Goal: Find specific page/section: Find specific page/section

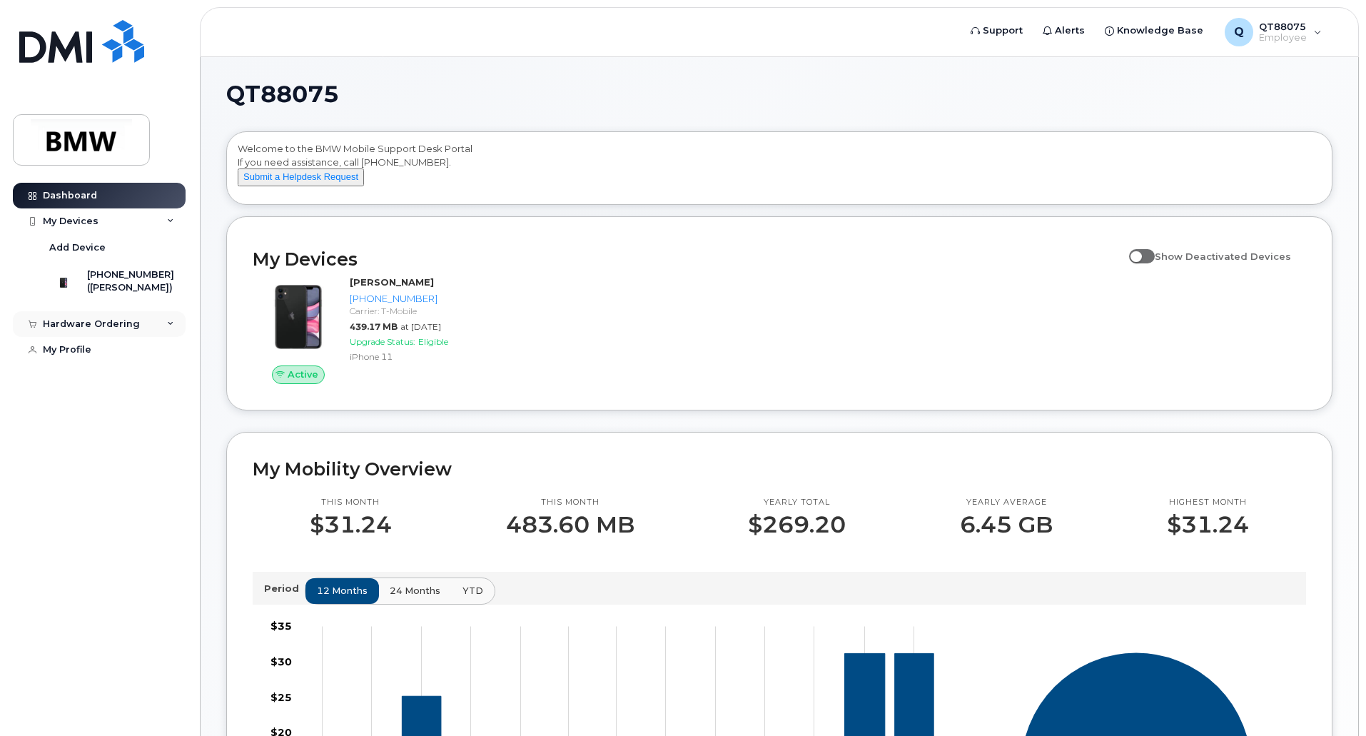
click at [171, 328] on icon at bounding box center [170, 324] width 7 height 7
click at [71, 383] on div "My Profile" at bounding box center [67, 376] width 49 height 11
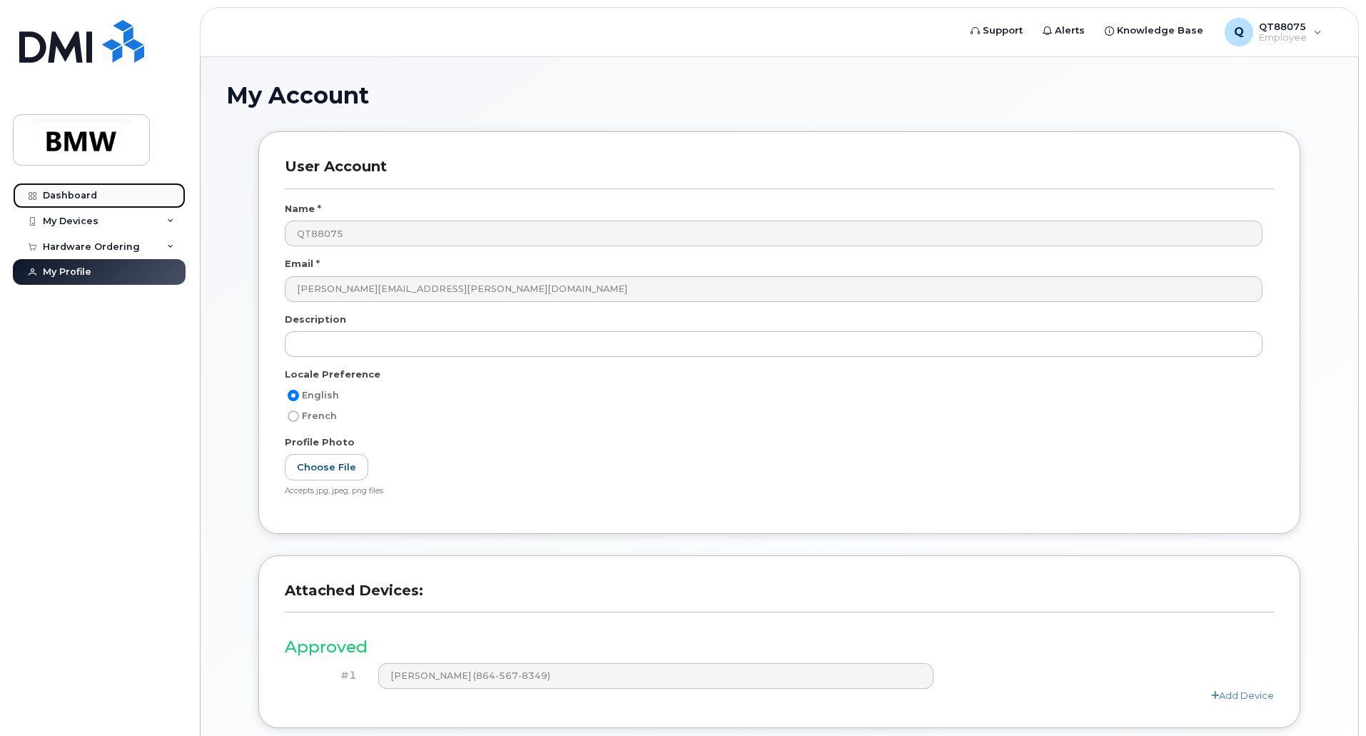
click at [66, 198] on div "Dashboard" at bounding box center [70, 195] width 54 height 11
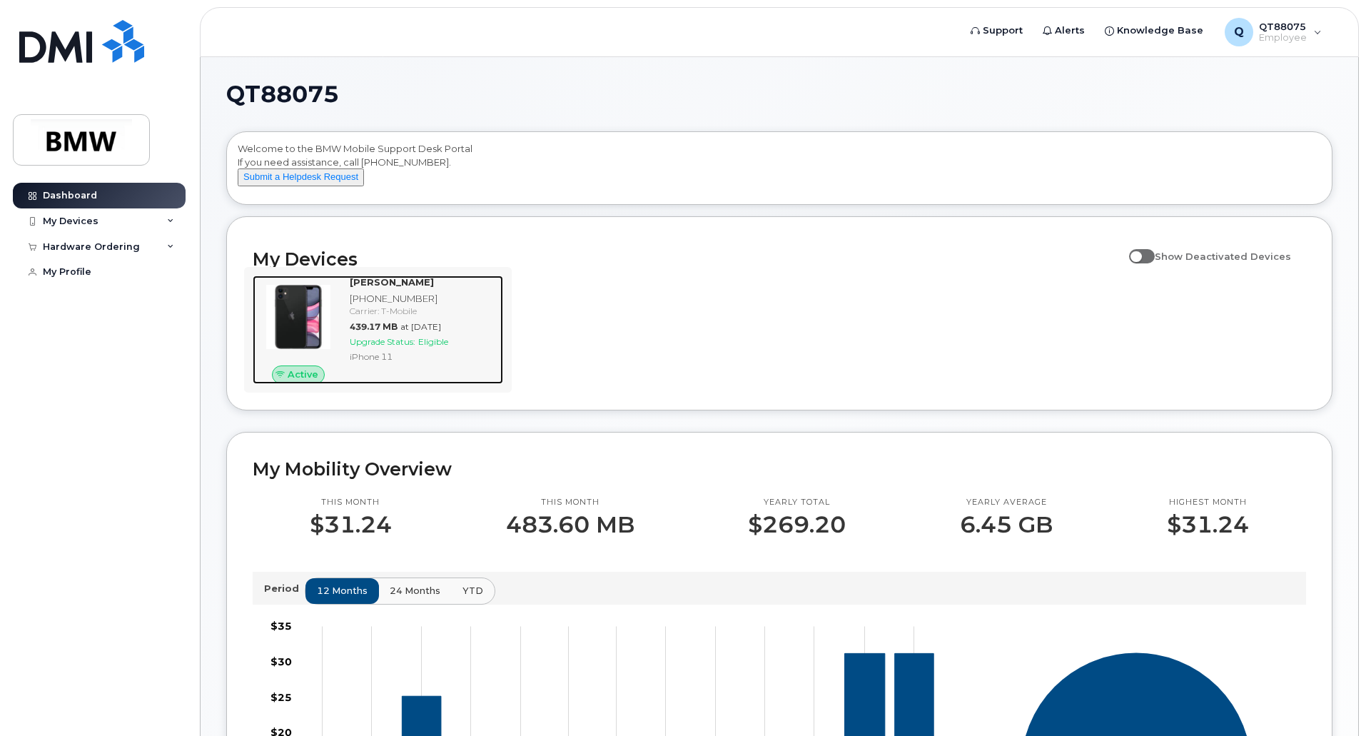
click at [393, 306] on div "[PHONE_NUMBER]" at bounding box center [424, 299] width 148 height 14
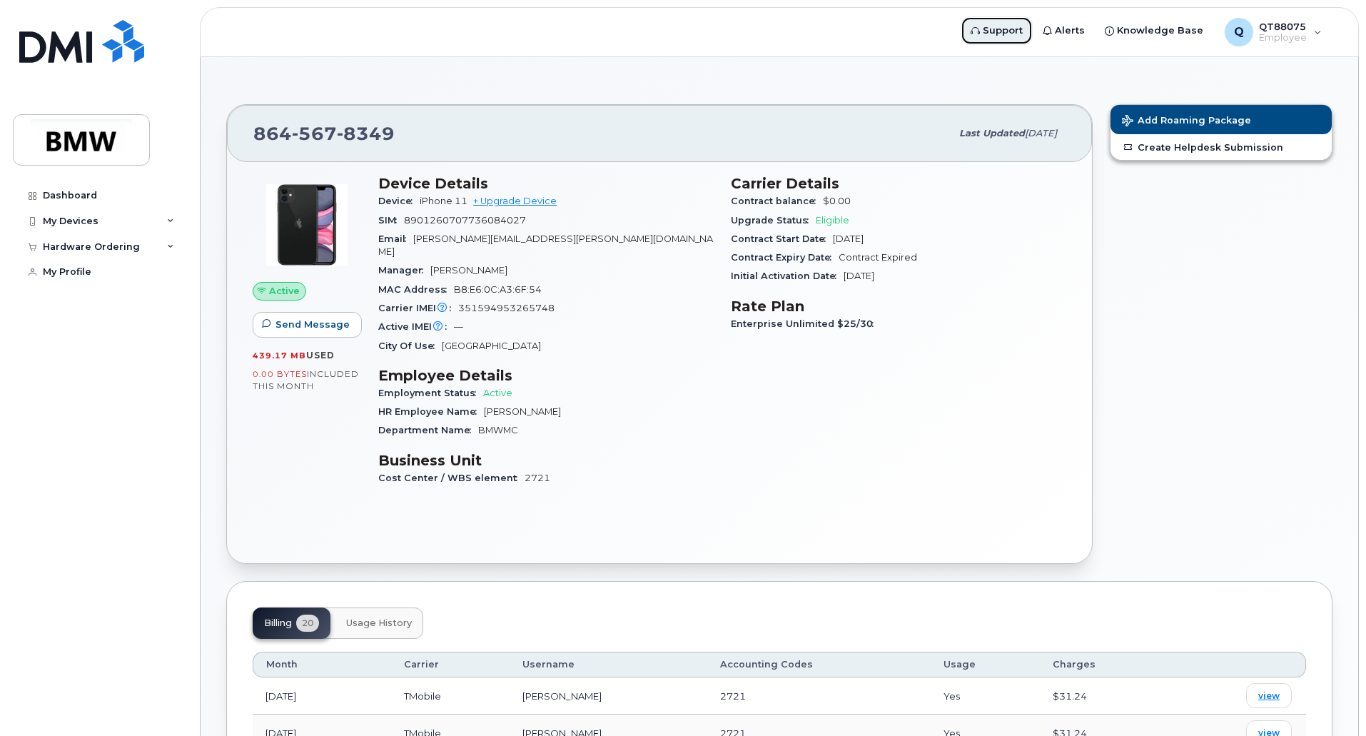
click at [1012, 33] on span "Support" at bounding box center [1003, 31] width 40 height 14
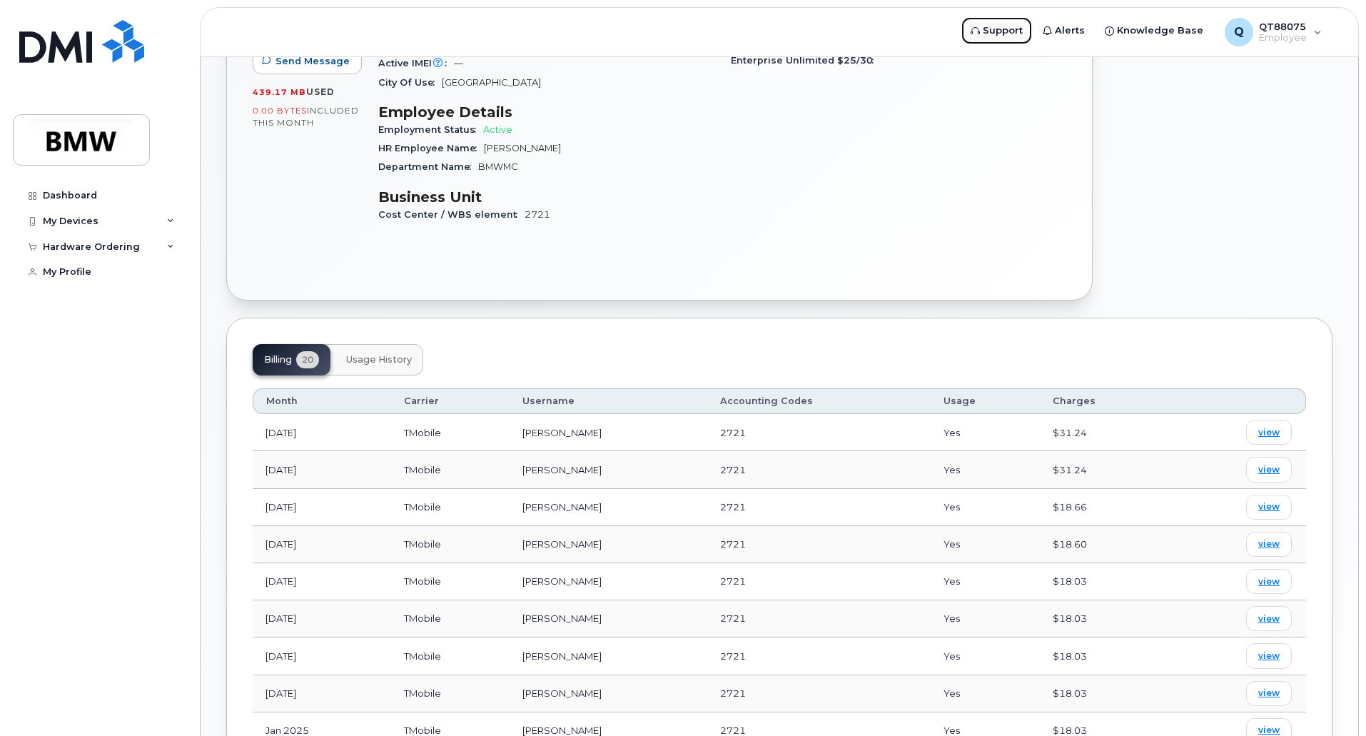
scroll to position [286, 0]
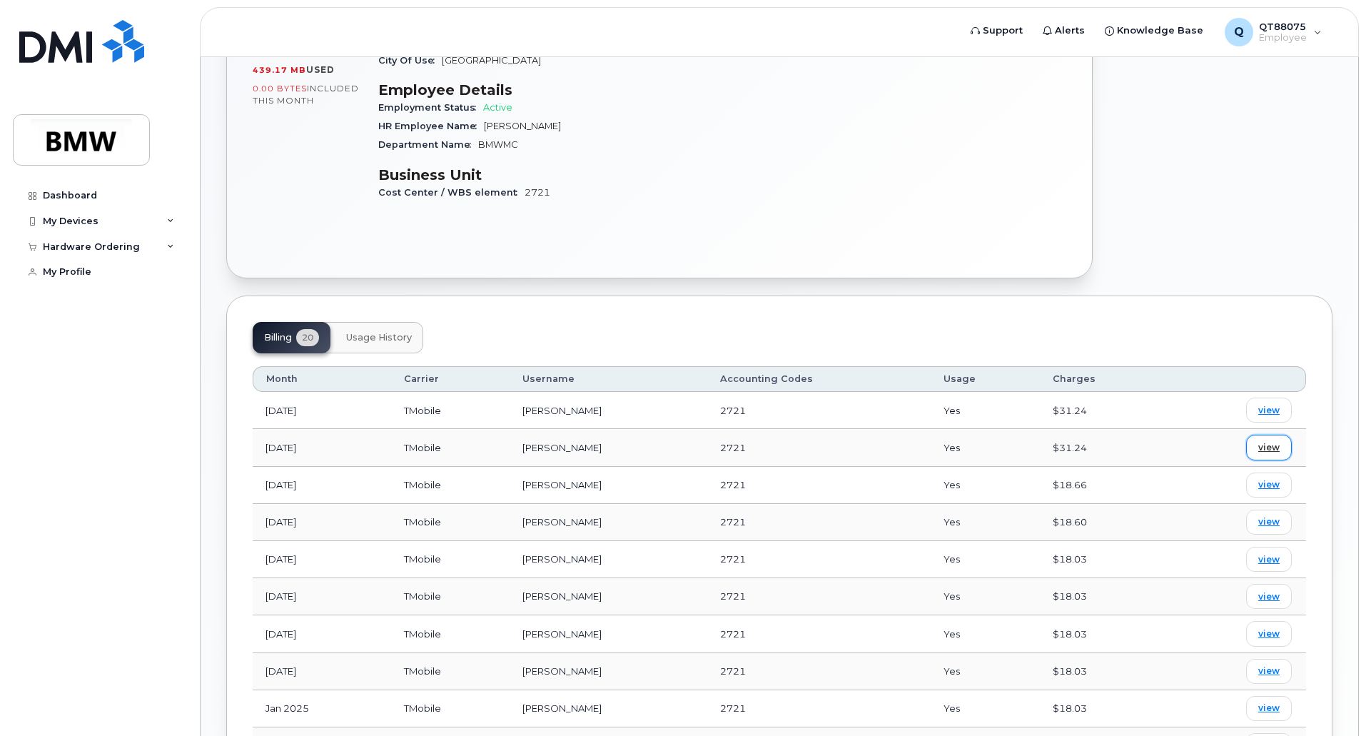
click at [1272, 441] on span "view" at bounding box center [1268, 447] width 21 height 13
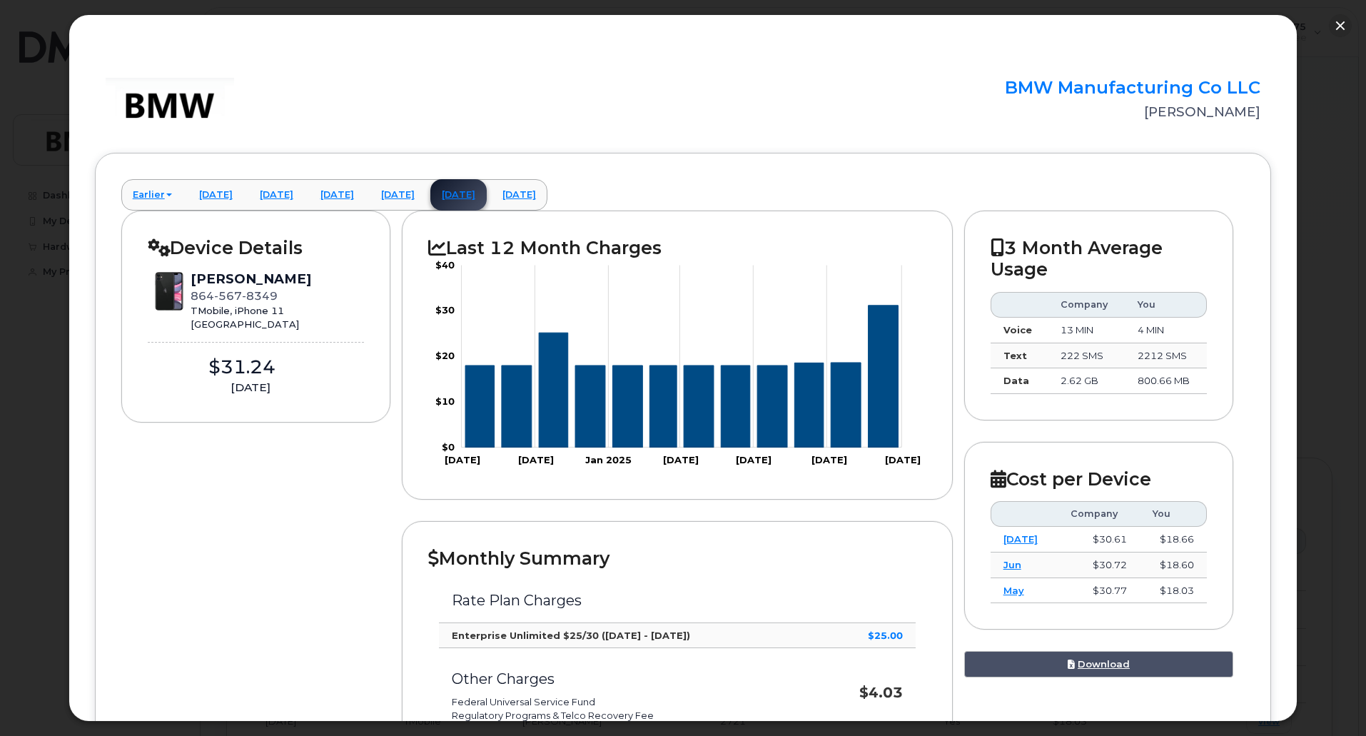
scroll to position [71, 0]
click at [548, 201] on link "[DATE]" at bounding box center [519, 194] width 56 height 31
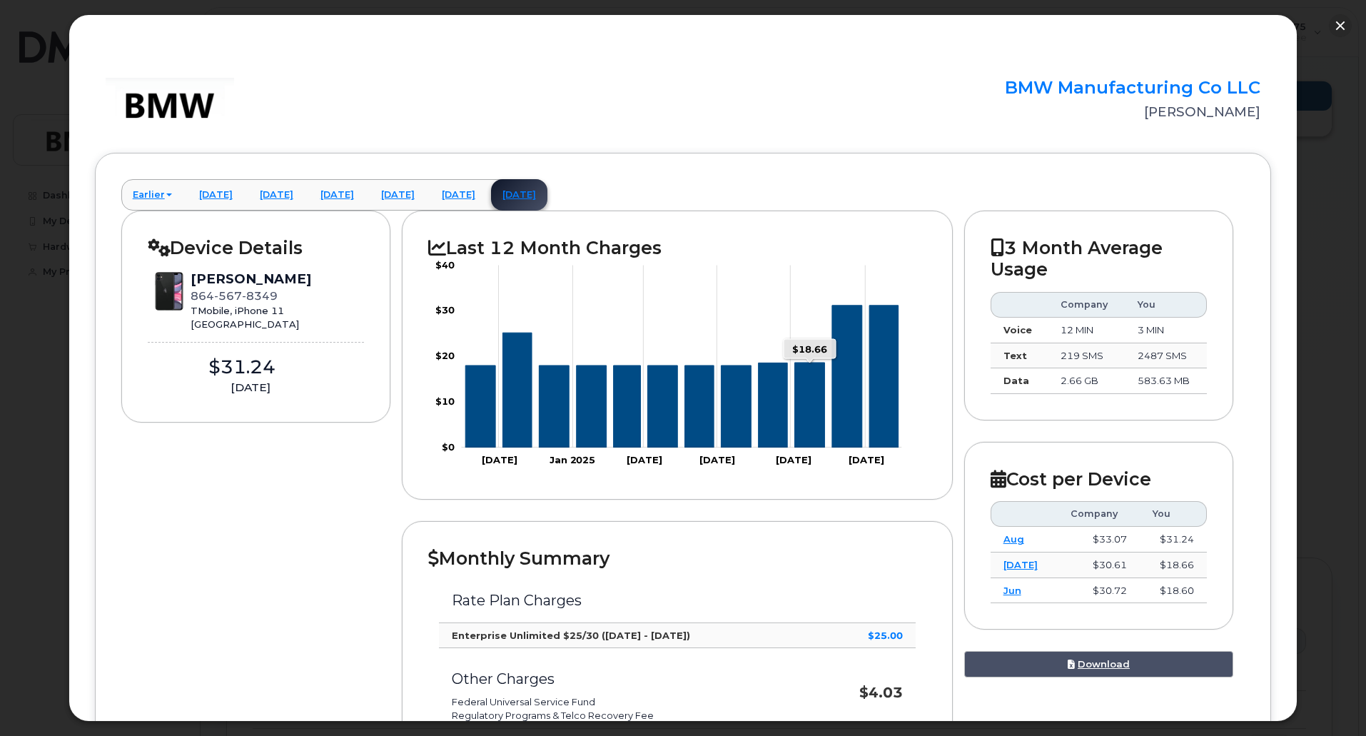
scroll to position [0, 0]
